Goal: Information Seeking & Learning: Learn about a topic

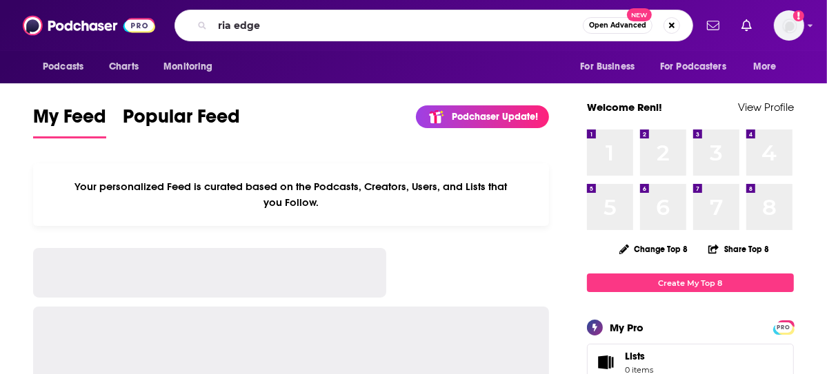
type input "ria edge"
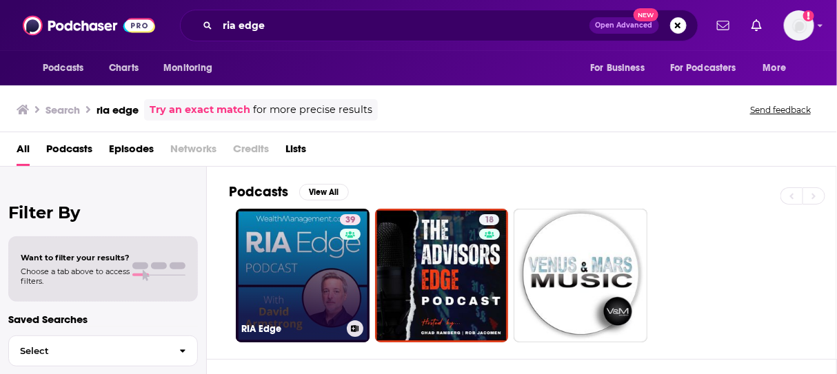
click at [303, 261] on link "39 RIA Edge" at bounding box center [303, 276] width 134 height 134
